Goal: Task Accomplishment & Management: Manage account settings

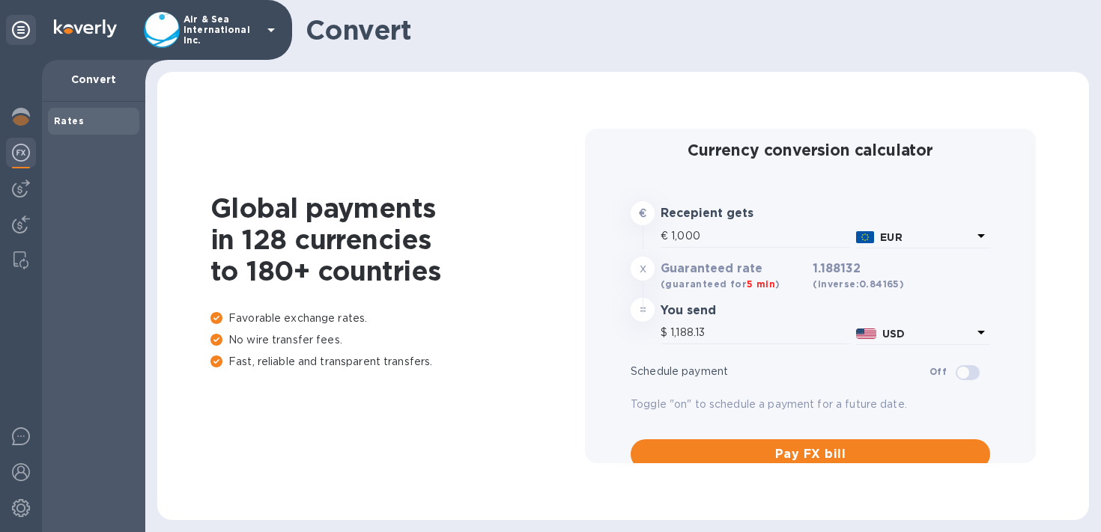
click at [249, 40] on p "Air & Sea International Inc." at bounding box center [220, 29] width 75 height 31
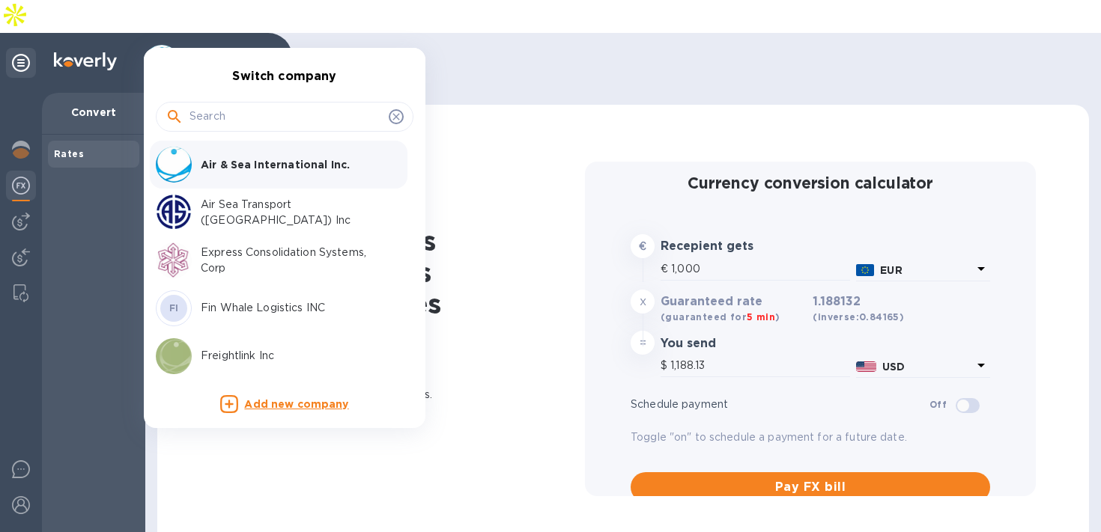
click at [222, 28] on div at bounding box center [550, 266] width 1101 height 532
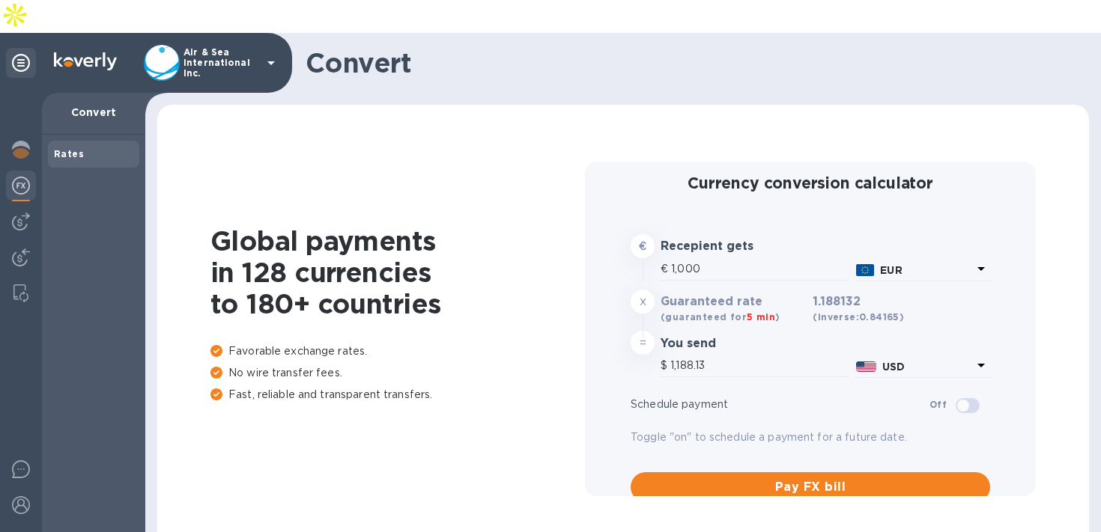
click at [227, 47] on p "Air & Sea International Inc." at bounding box center [220, 62] width 75 height 31
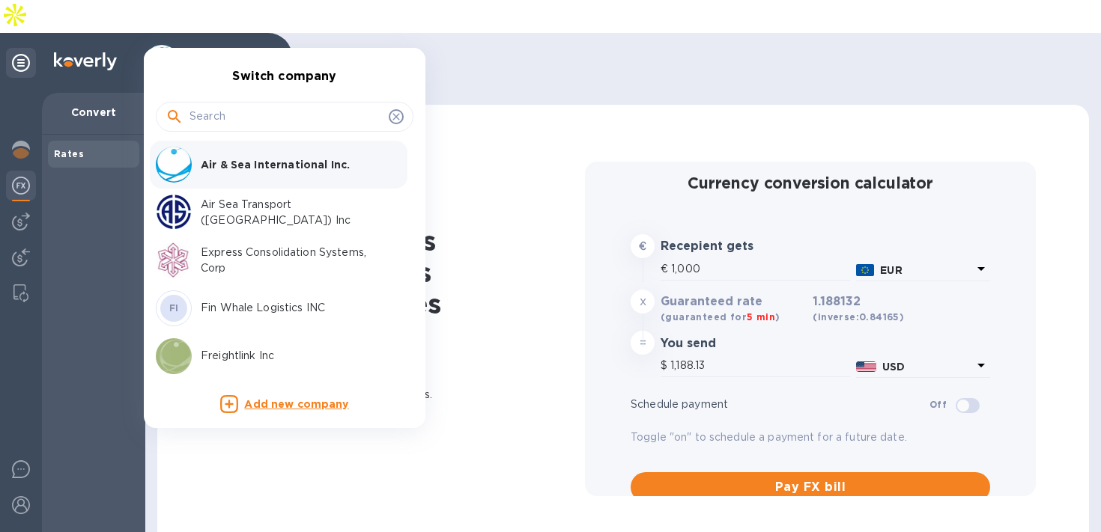
click at [253, 247] on p "Express Consolidation Systems, Corp" at bounding box center [295, 260] width 189 height 31
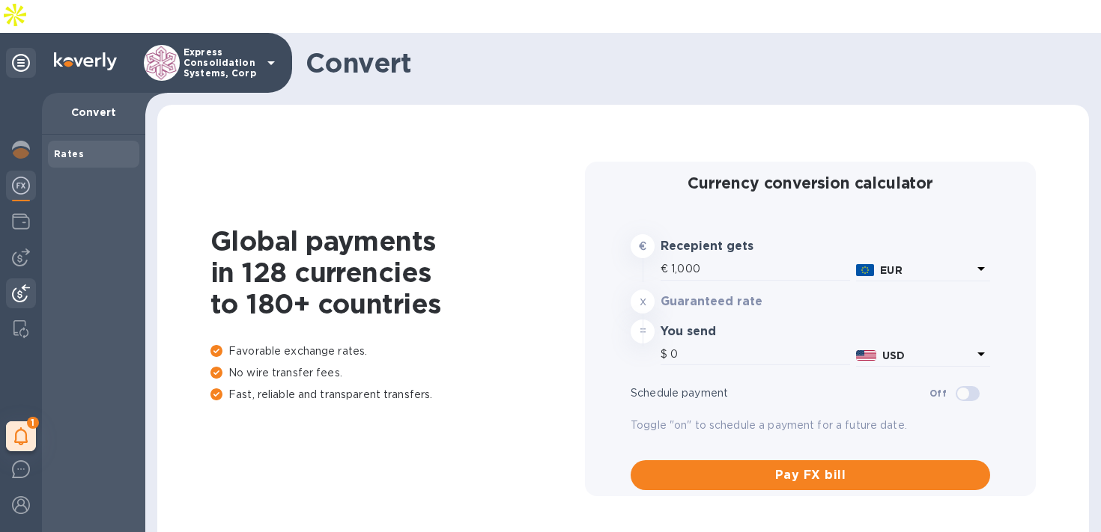
click at [15, 285] on img at bounding box center [21, 294] width 18 height 18
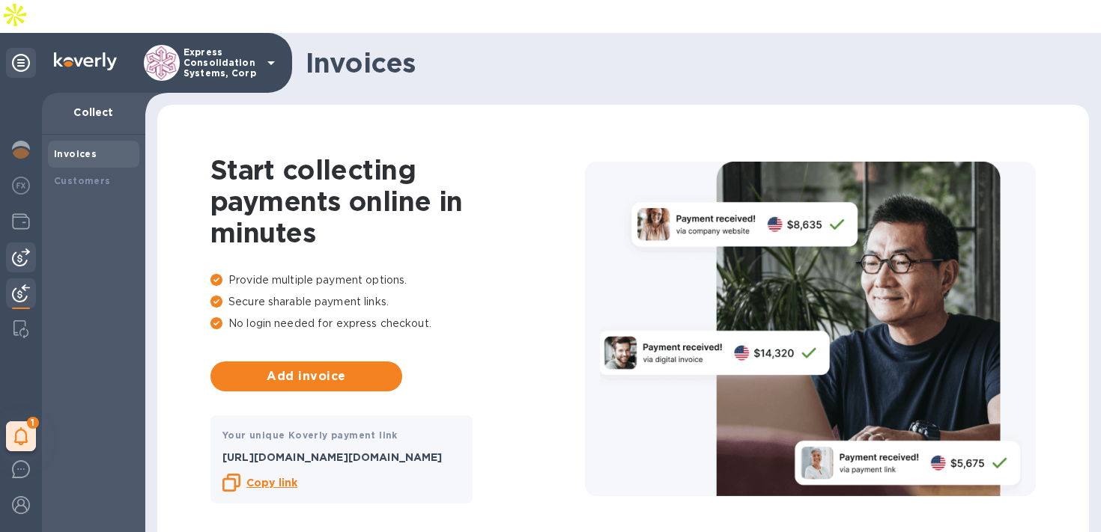
click at [18, 249] on img at bounding box center [21, 258] width 18 height 18
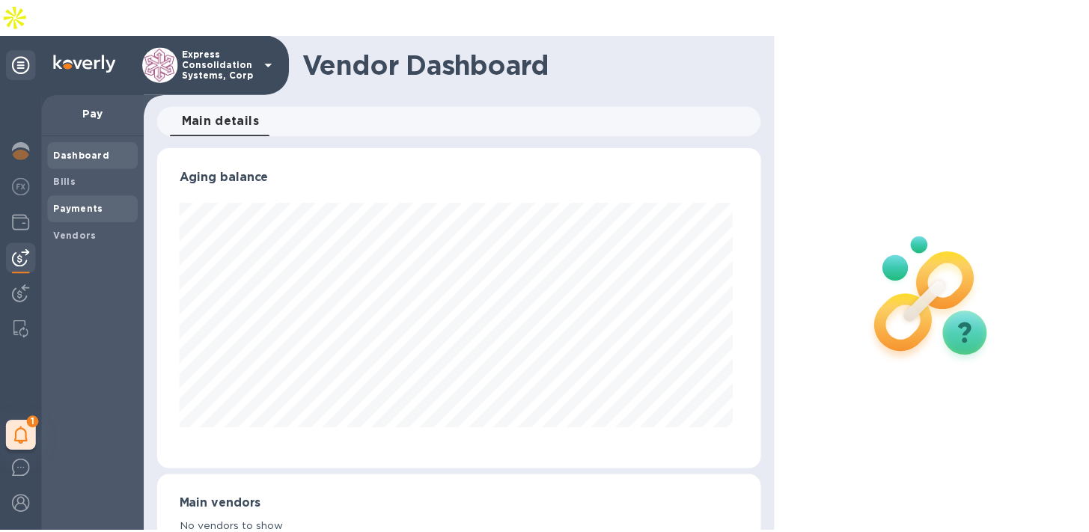
scroll to position [323, 604]
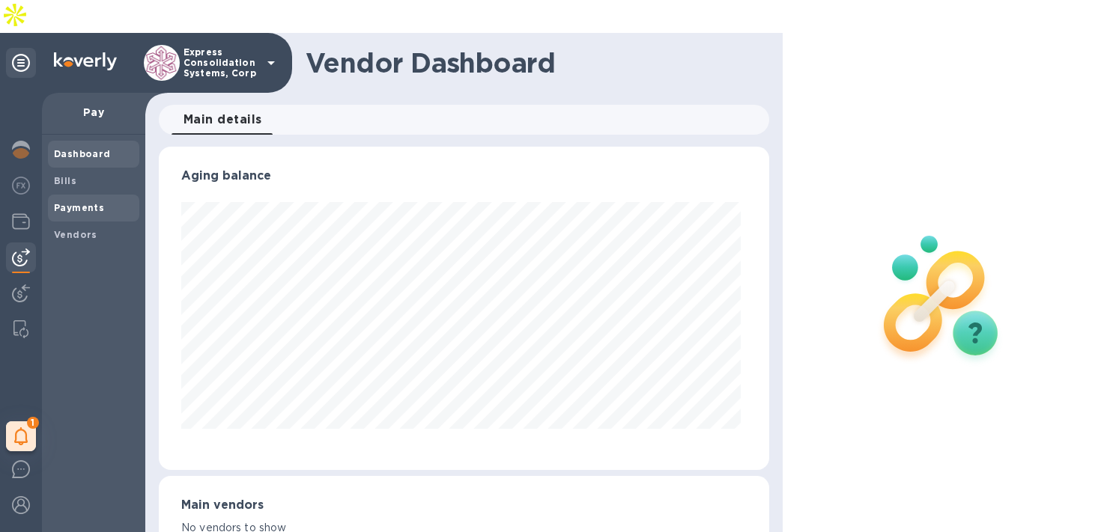
click at [75, 202] on b "Payments" at bounding box center [79, 207] width 50 height 11
